Goal: Communication & Community: Answer question/provide support

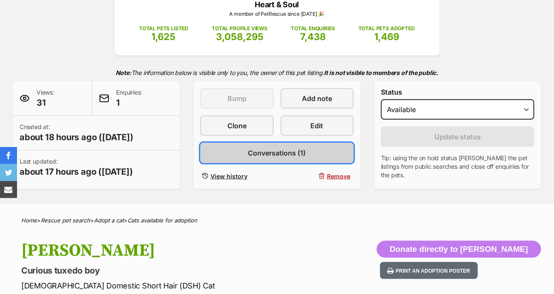
click at [254, 150] on span "Conversations (1)" at bounding box center [277, 153] width 58 height 10
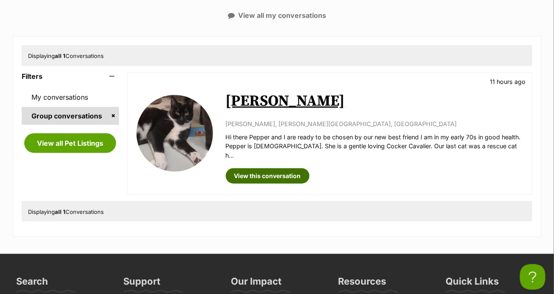
click at [272, 171] on link "View this conversation" at bounding box center [268, 175] width 84 height 15
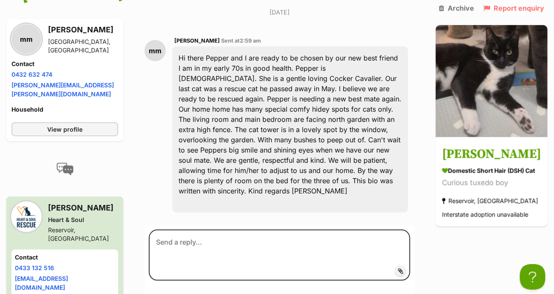
scroll to position [280, 0]
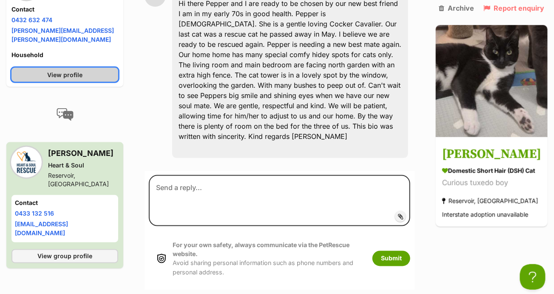
click at [91, 82] on link "View profile" at bounding box center [64, 75] width 107 height 14
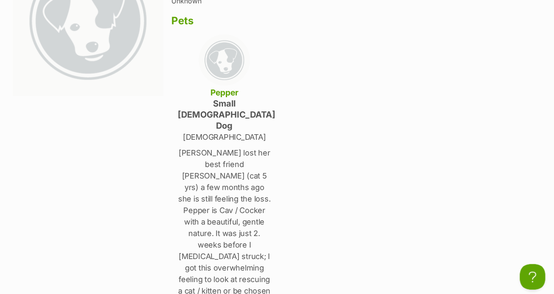
scroll to position [170, 0]
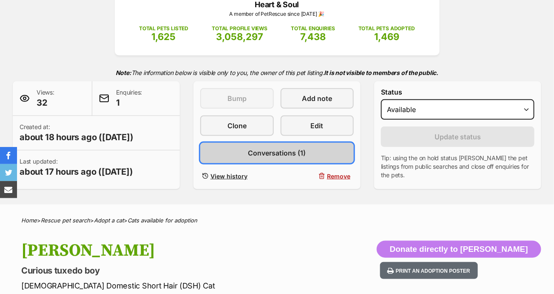
click at [250, 157] on link "Conversations (1)" at bounding box center [277, 153] width 154 height 20
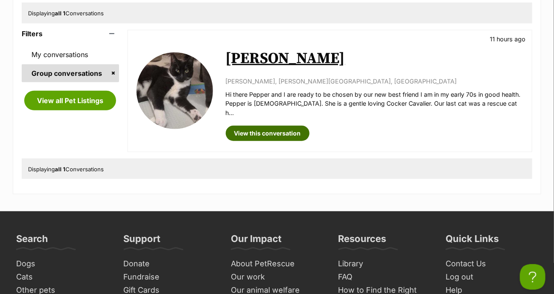
click at [247, 126] on link "View this conversation" at bounding box center [268, 133] width 84 height 15
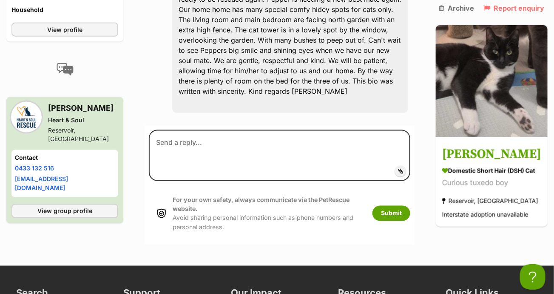
scroll to position [297, 0]
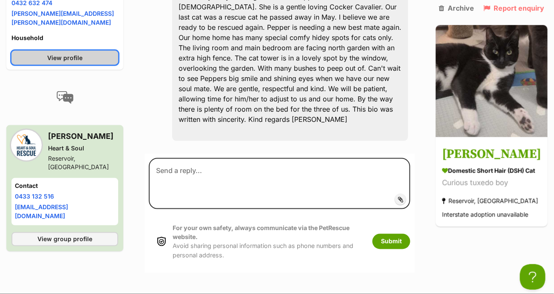
click at [102, 65] on link "View profile" at bounding box center [64, 58] width 107 height 14
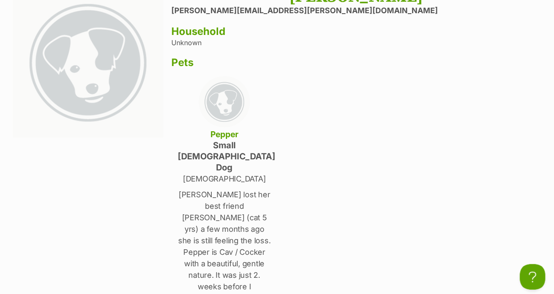
scroll to position [128, 0]
